Goal: Task Accomplishment & Management: Manage account settings

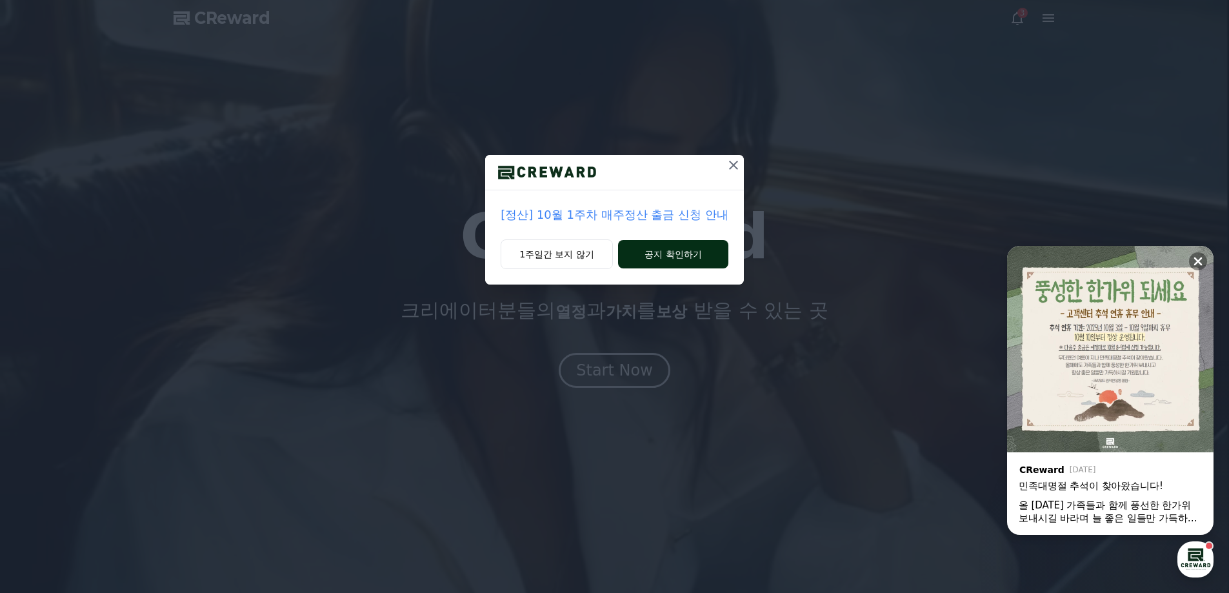
click at [697, 259] on button "공지 확인하기" at bounding box center [673, 254] width 110 height 28
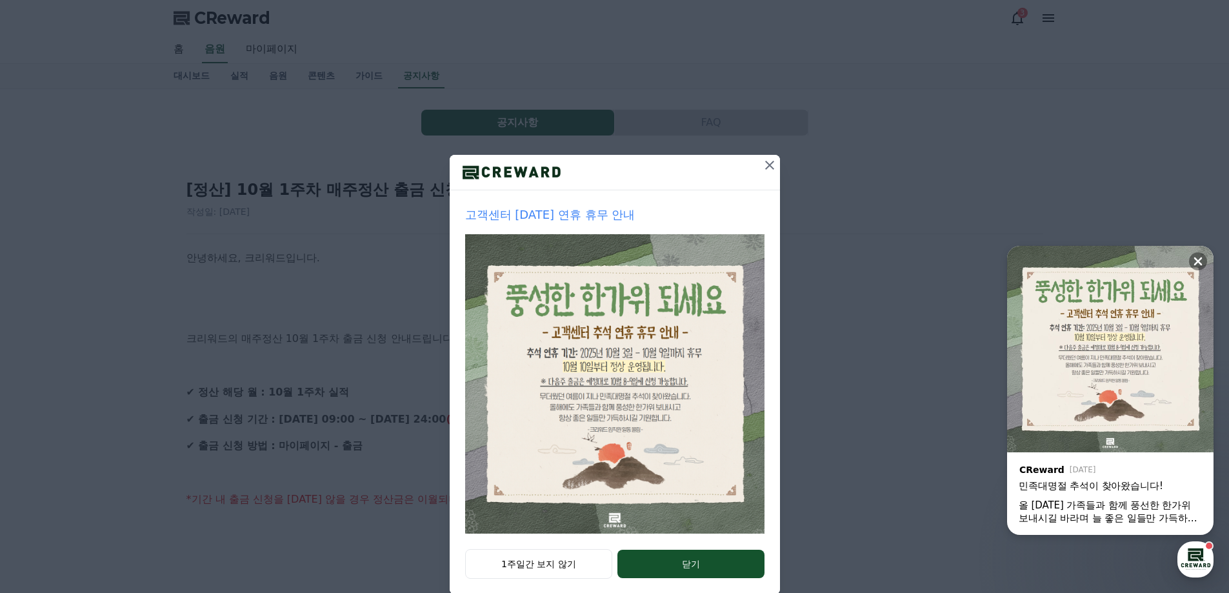
click at [765, 163] on icon at bounding box center [769, 165] width 9 height 9
click at [762, 163] on div "고객센터 추석 연휴 휴무 안내 1주일간 보지 않기 닫기" at bounding box center [614, 307] width 1229 height 615
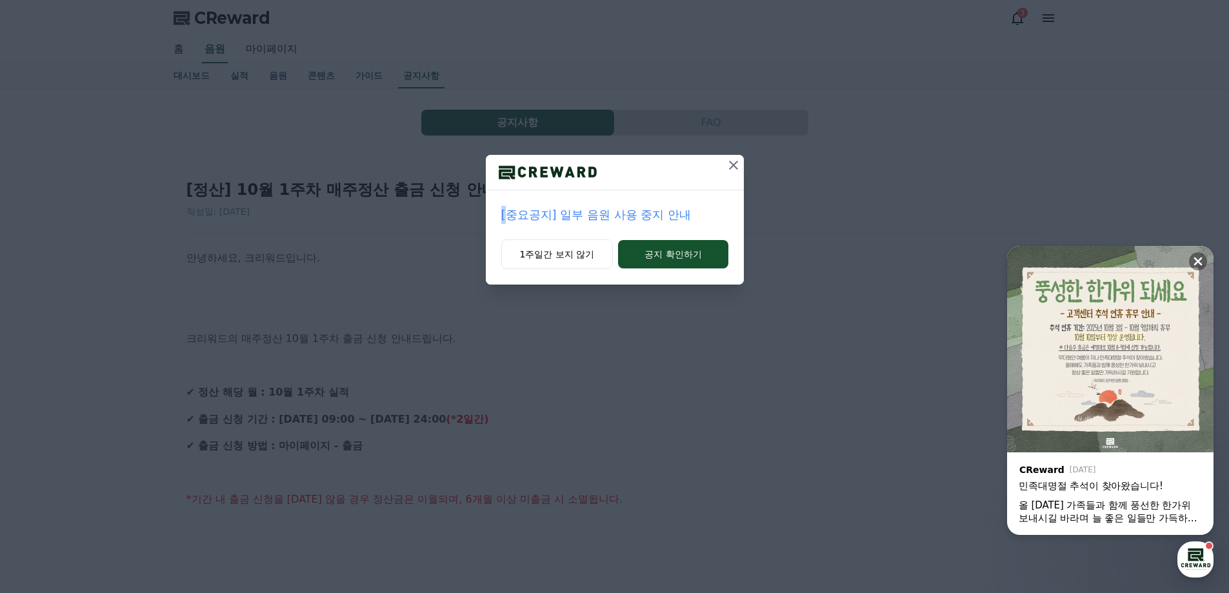
click at [732, 168] on icon at bounding box center [733, 164] width 15 height 15
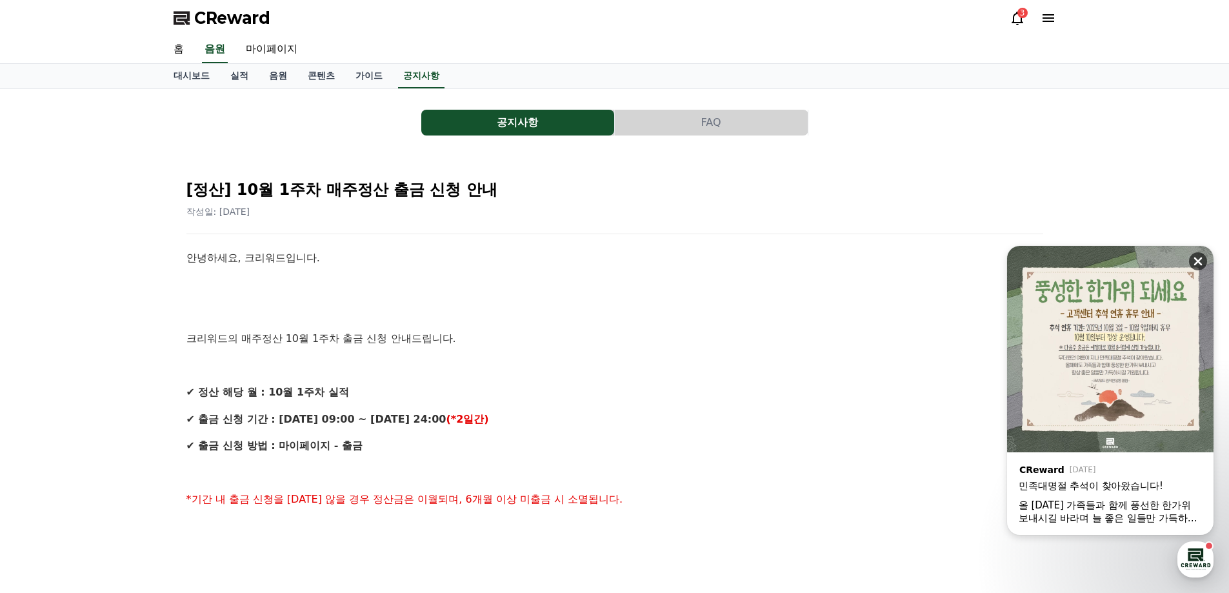
click at [1202, 261] on icon at bounding box center [1197, 261] width 13 height 13
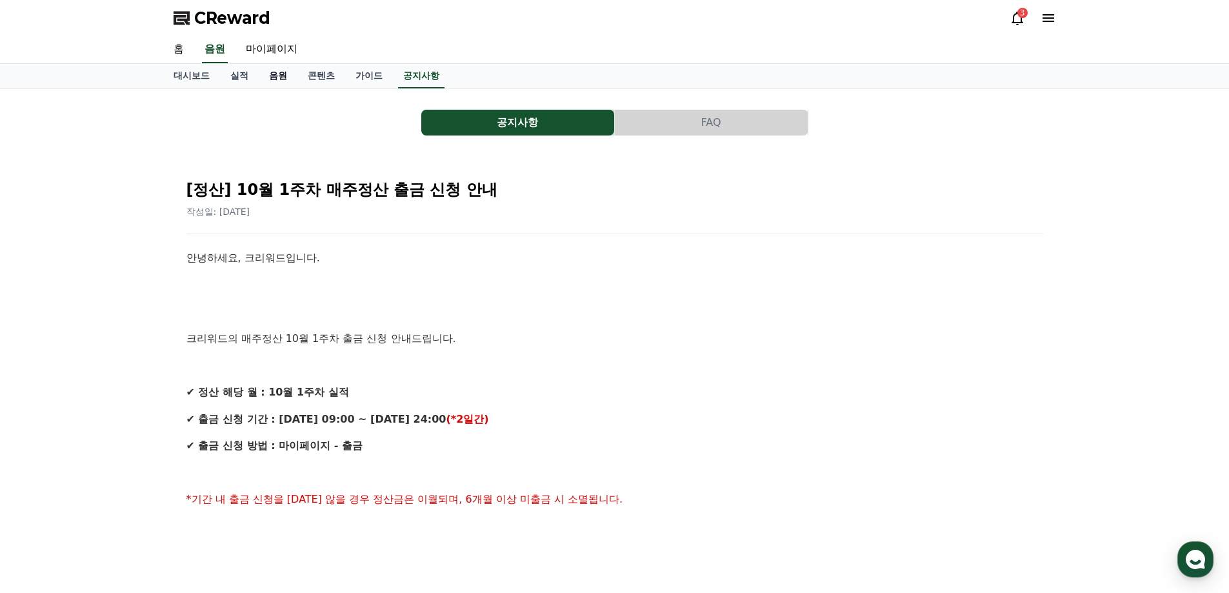
click at [286, 72] on link "음원" at bounding box center [278, 76] width 39 height 25
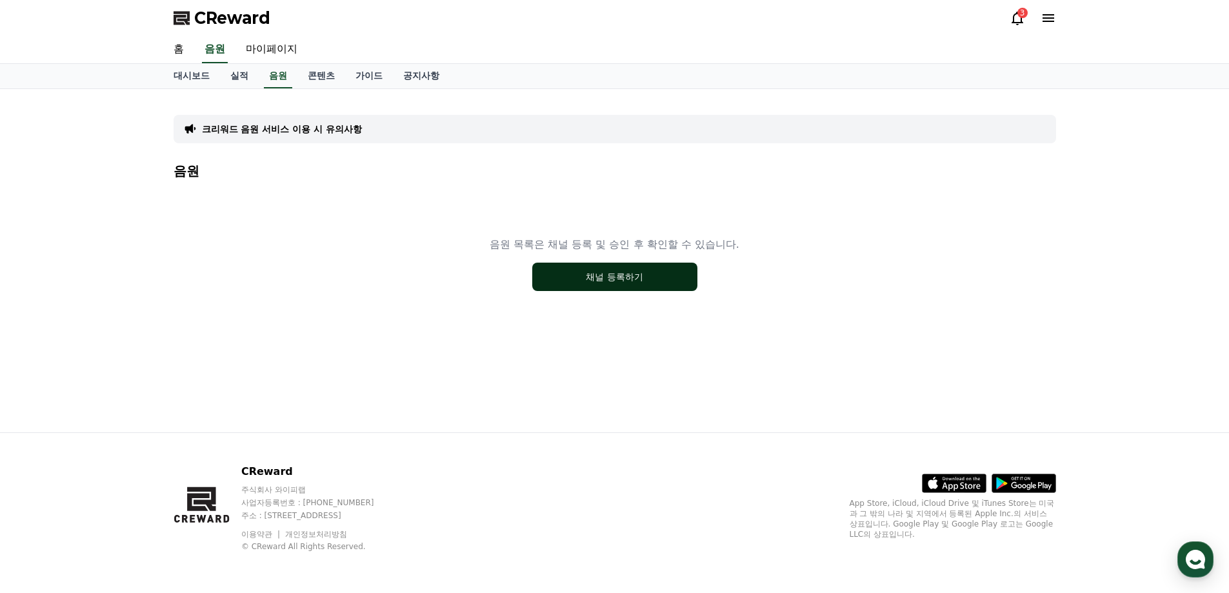
click at [651, 270] on button "채널 등록하기" at bounding box center [614, 277] width 165 height 28
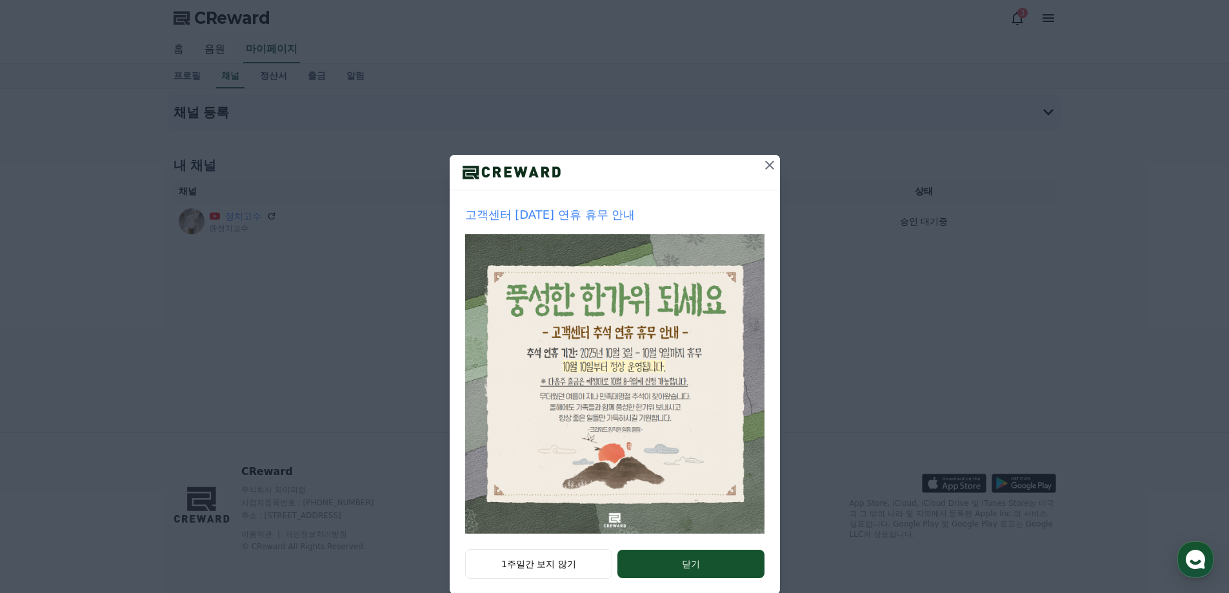
scroll to position [22, 0]
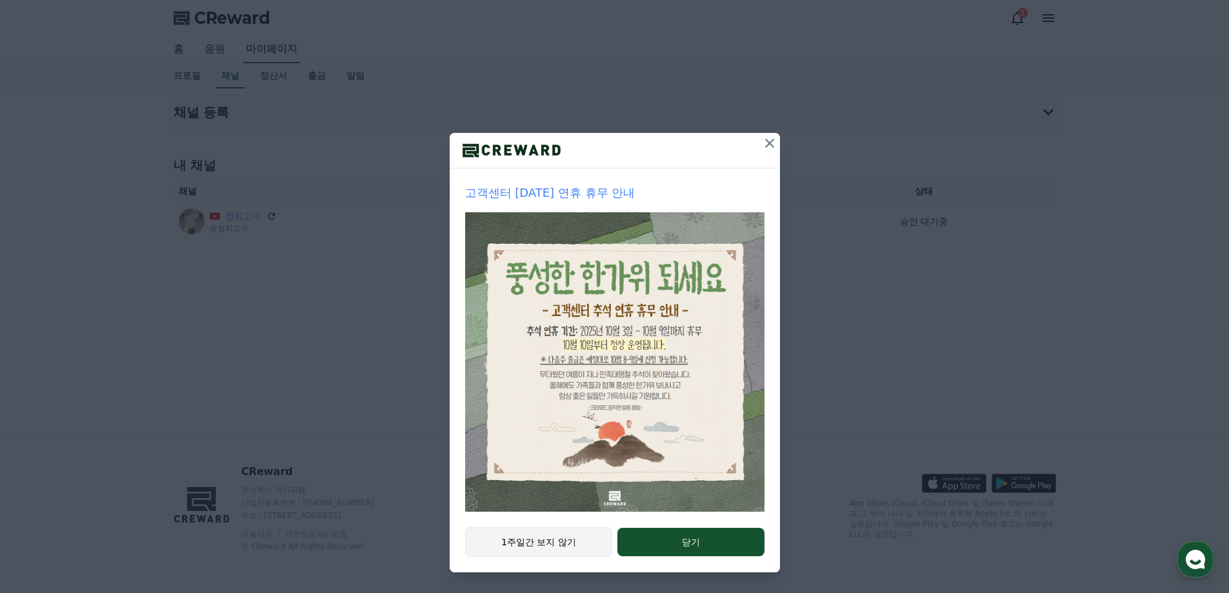
click at [556, 527] on div "1주일간 보지 않기 닫기" at bounding box center [615, 549] width 330 height 45
click at [521, 552] on button "1주일간 보지 않기" at bounding box center [539, 542] width 148 height 30
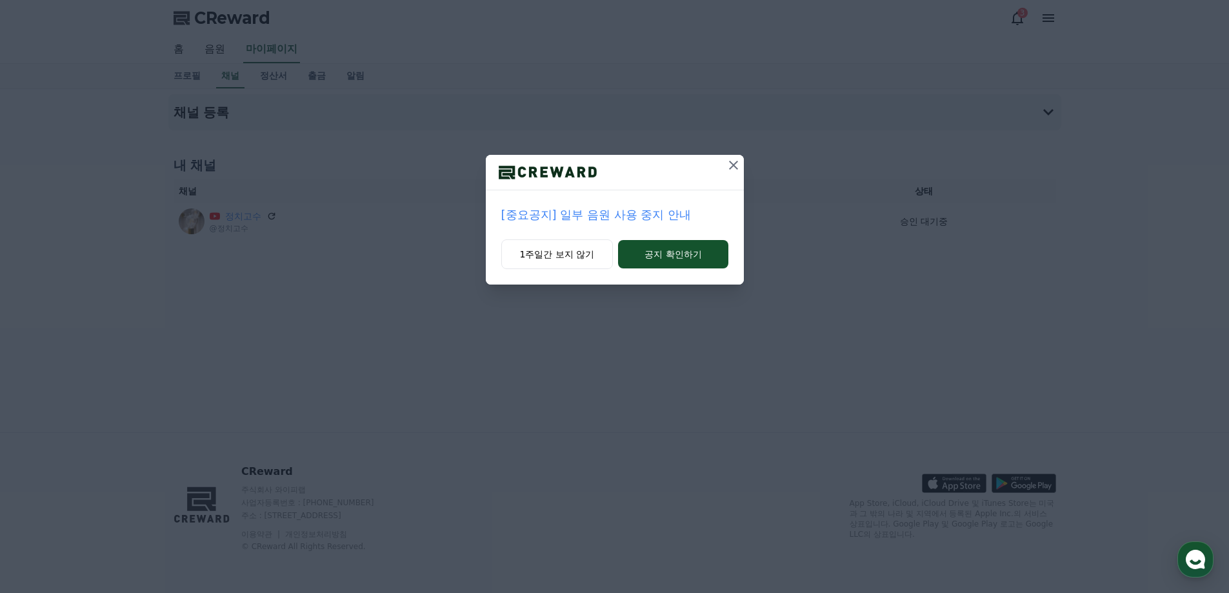
scroll to position [0, 0]
click at [524, 539] on div "[중요공지] 일부 음원 사용 중지 안내 1주일간 보지 않기 공지 확인하기" at bounding box center [614, 296] width 1229 height 593
click at [603, 217] on p "[중요공지] 일부 음원 사용 중지 안내" at bounding box center [614, 215] width 227 height 18
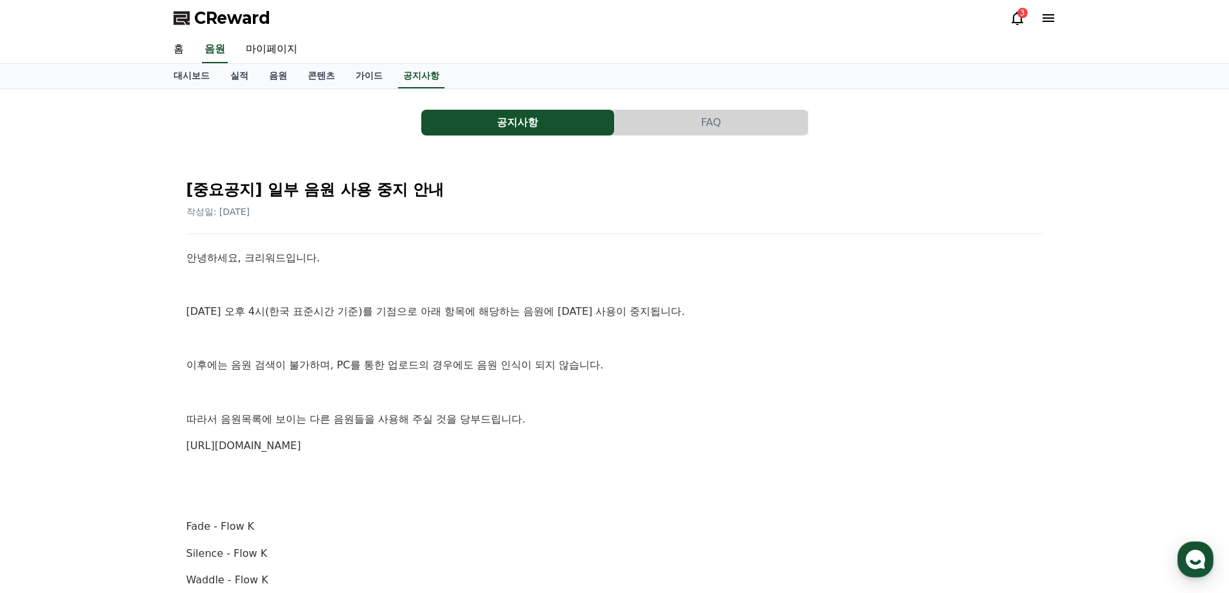
scroll to position [65, 0]
